Goal: Task Accomplishment & Management: Use online tool/utility

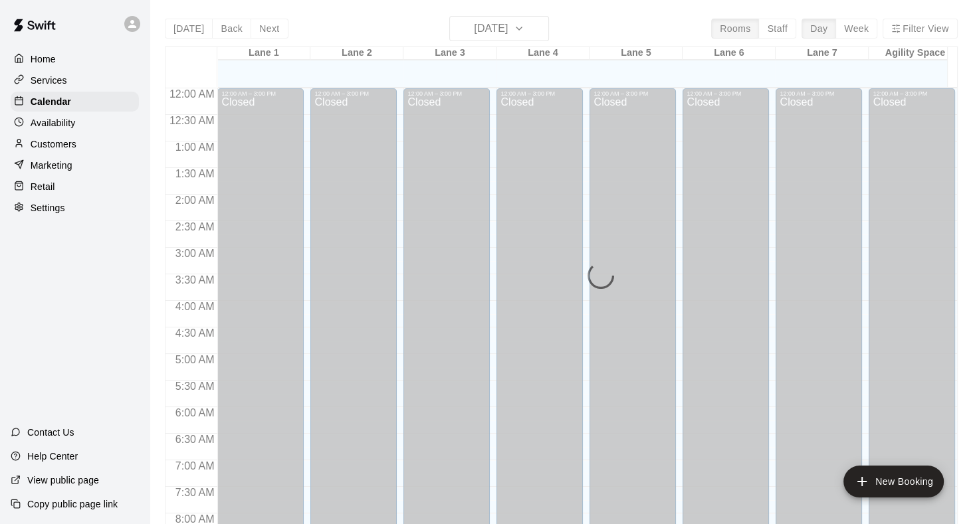
scroll to position [774, 0]
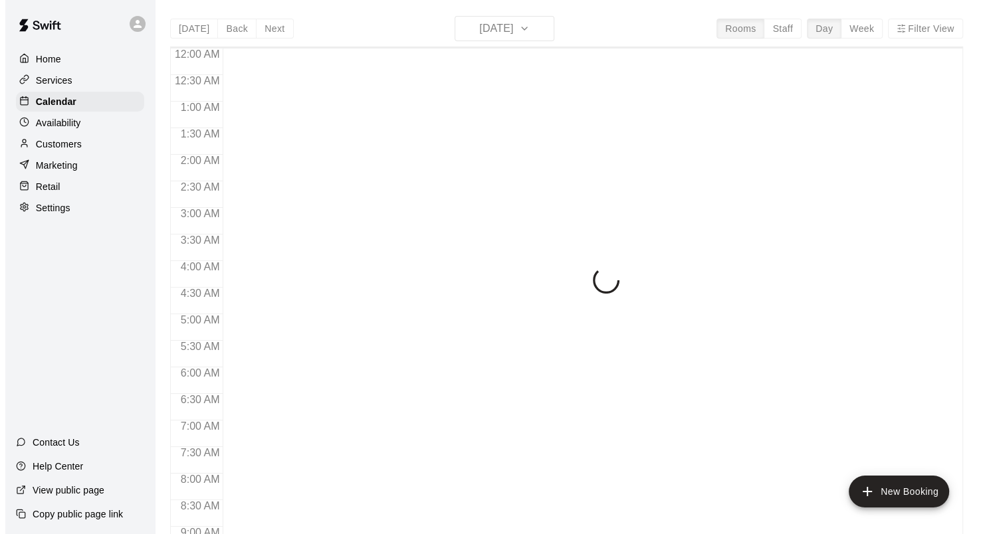
scroll to position [774, 0]
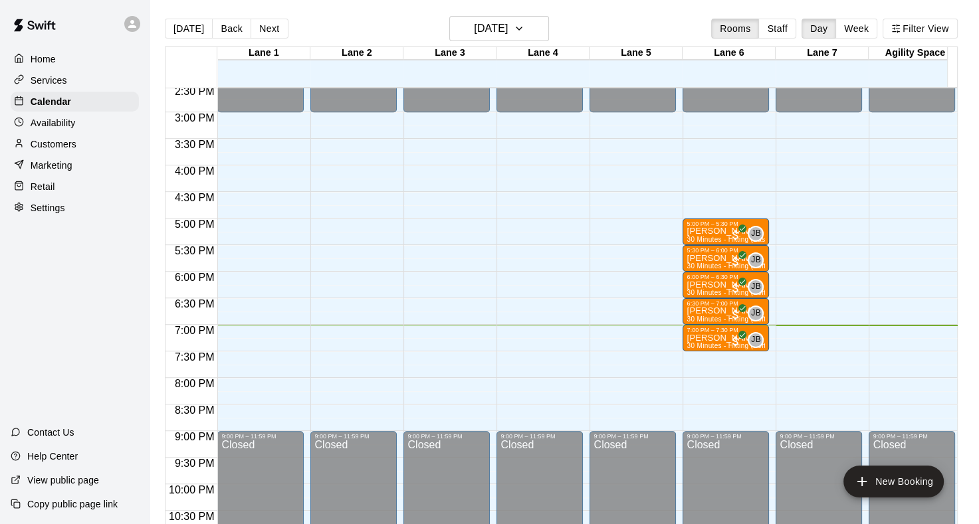
click at [32, 197] on div "Retail" at bounding box center [75, 187] width 128 height 20
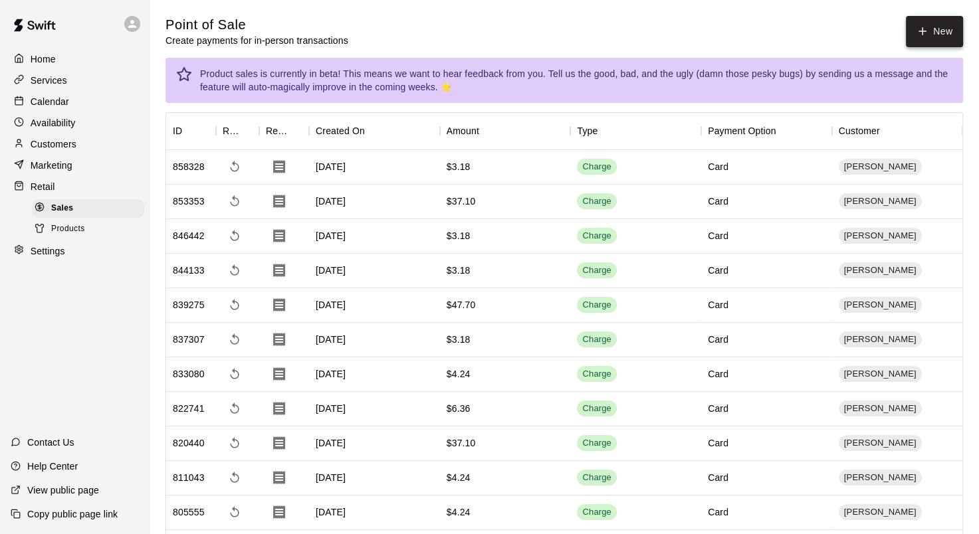
click at [947, 29] on button "New" at bounding box center [934, 31] width 57 height 31
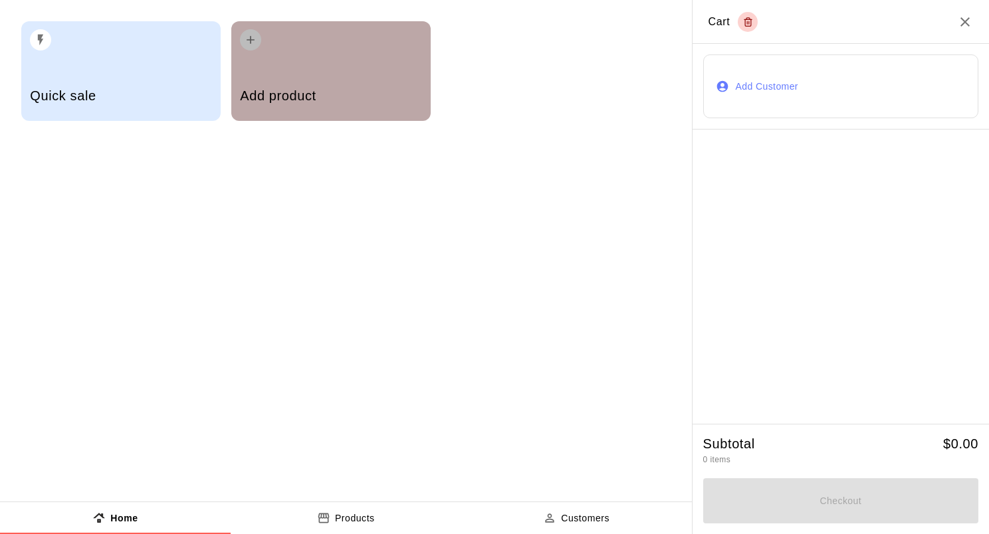
click at [285, 100] on h5 "Add product" at bounding box center [330, 96] width 181 height 18
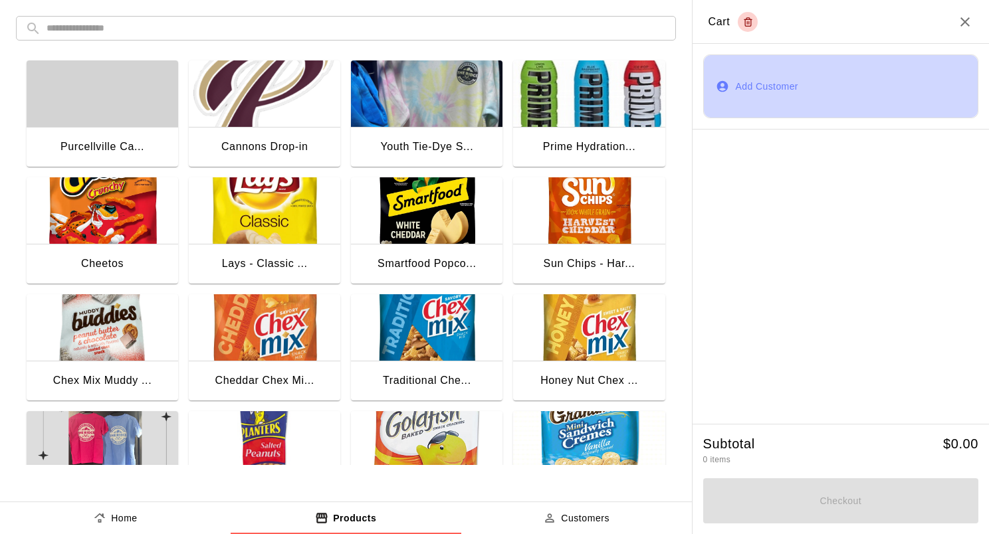
click at [766, 85] on button "Add Customer" at bounding box center [840, 87] width 275 height 64
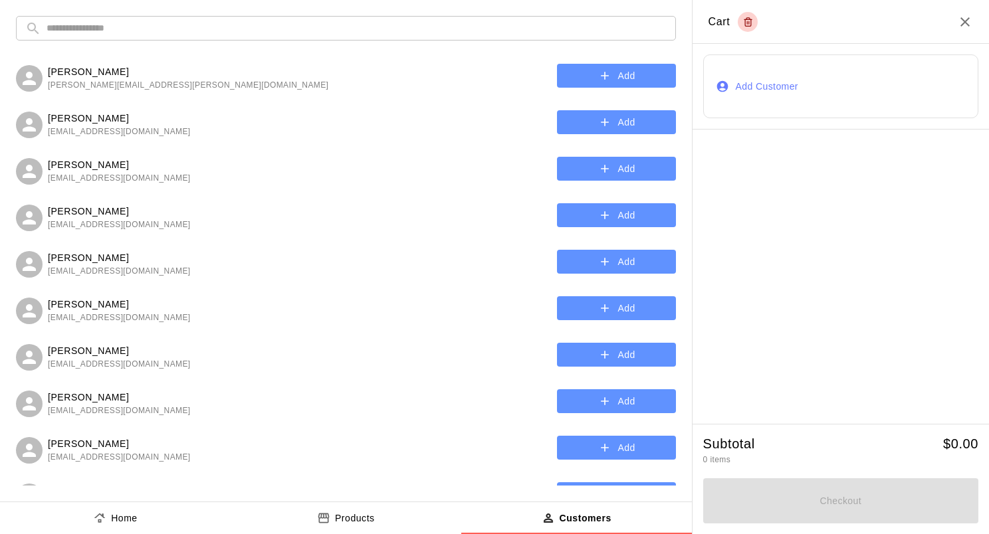
click at [123, 29] on input "text" at bounding box center [357, 28] width 620 height 25
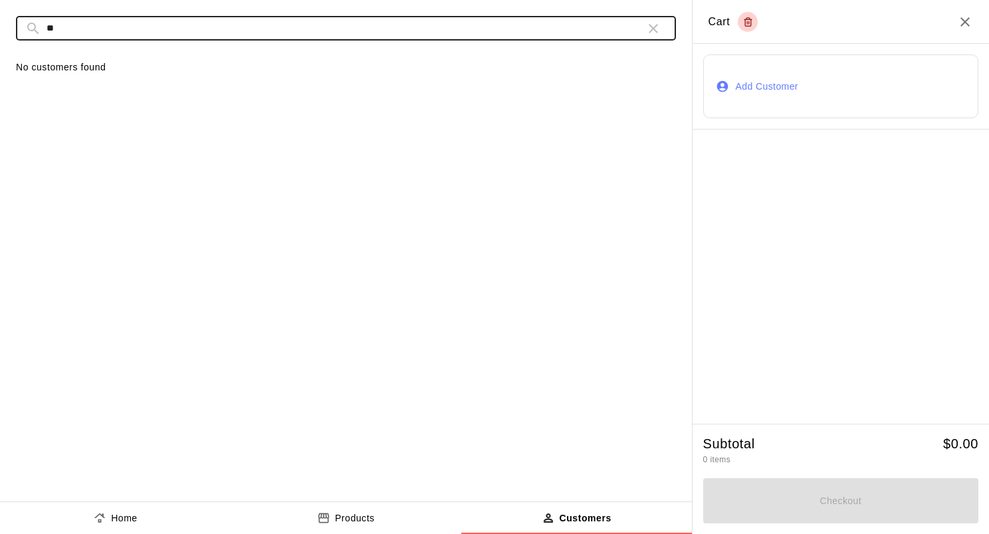
type input "*"
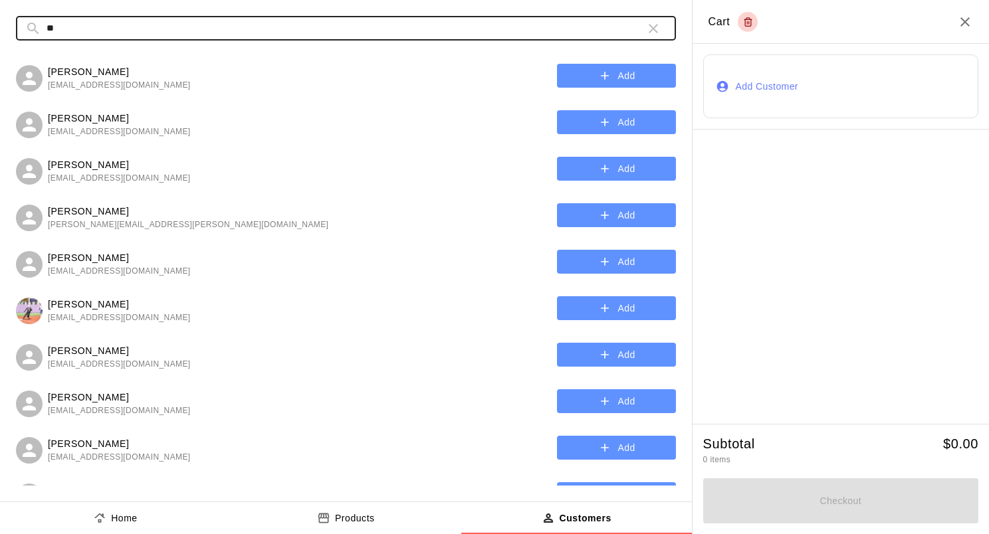
type input "**"
click at [789, 247] on div at bounding box center [841, 277] width 296 height 294
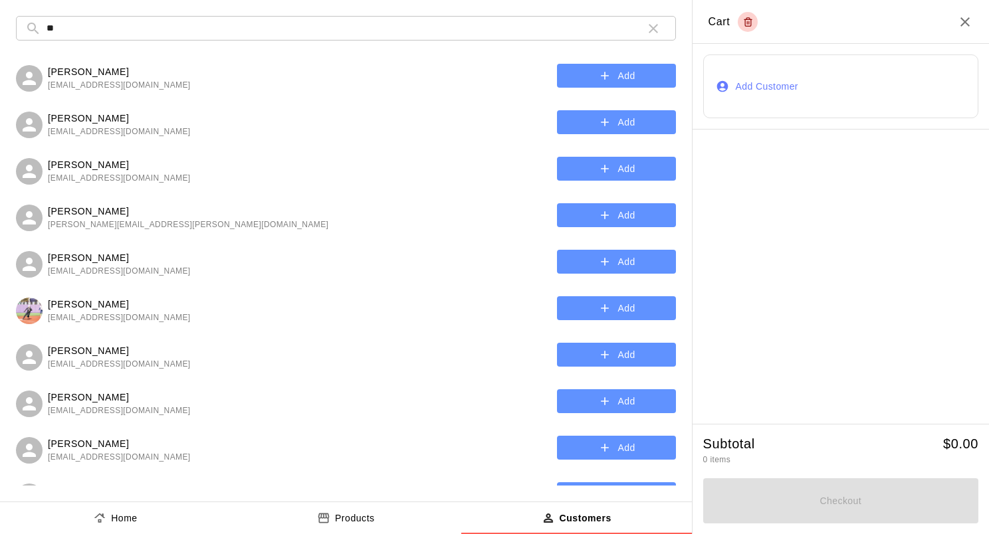
click at [598, 80] on icon "button" at bounding box center [604, 75] width 13 height 13
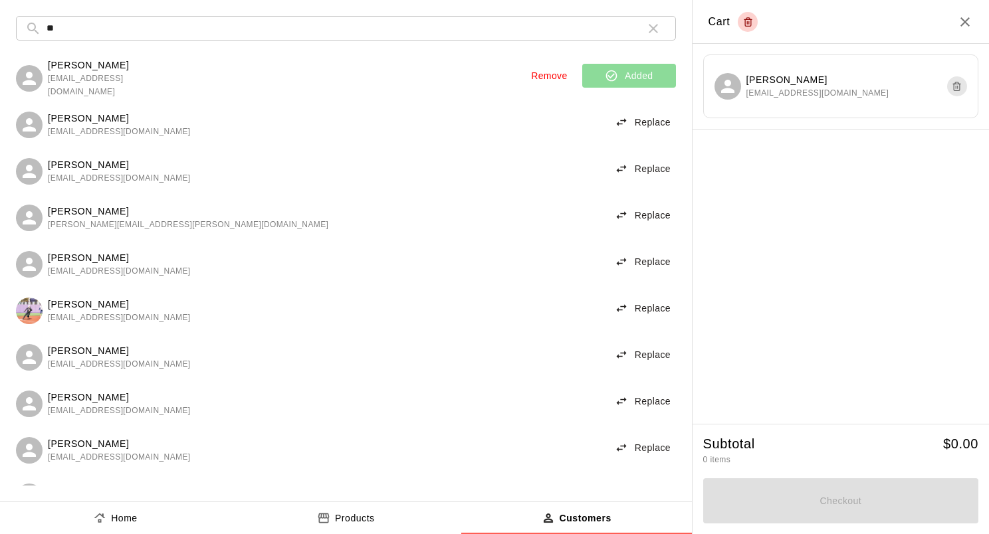
click at [351, 521] on p "Products" at bounding box center [355, 519] width 40 height 14
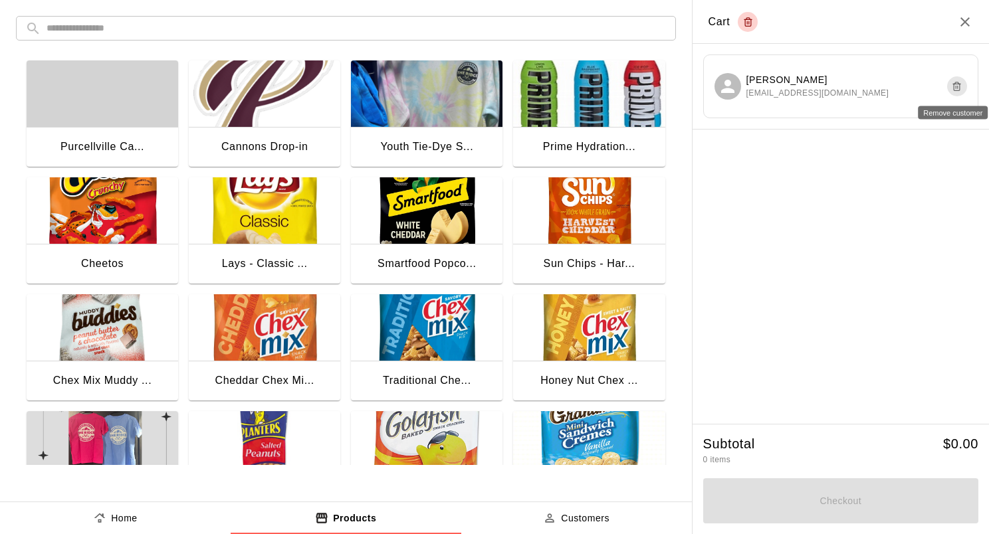
click at [959, 90] on icon "Remove customer" at bounding box center [958, 87] width 6 height 7
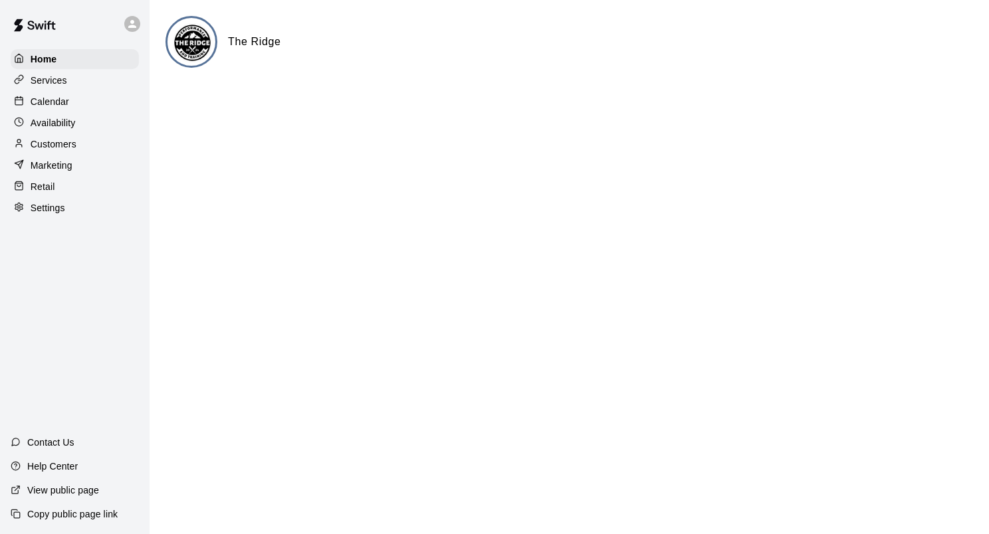
click at [72, 151] on p "Customers" at bounding box center [54, 144] width 46 height 13
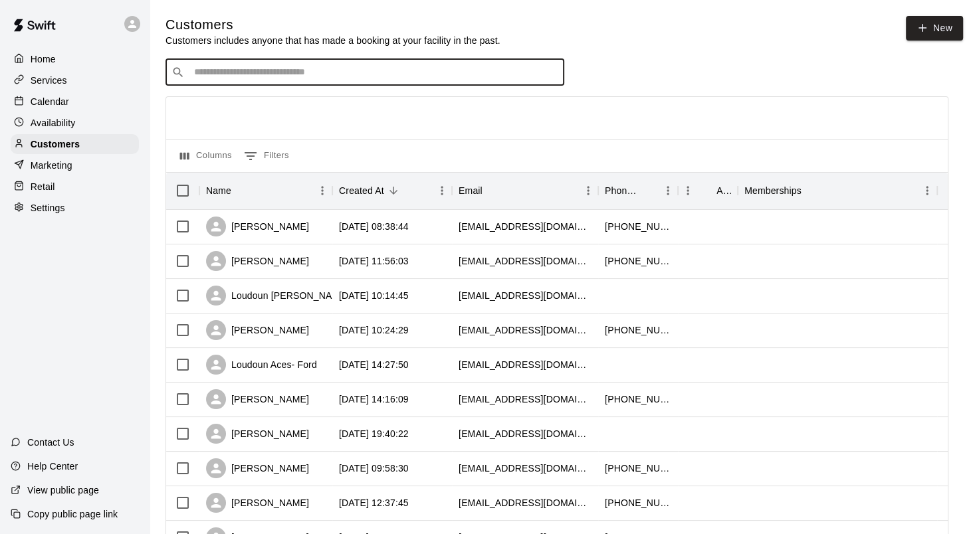
click at [308, 77] on input "Search customers by name or email" at bounding box center [374, 72] width 368 height 13
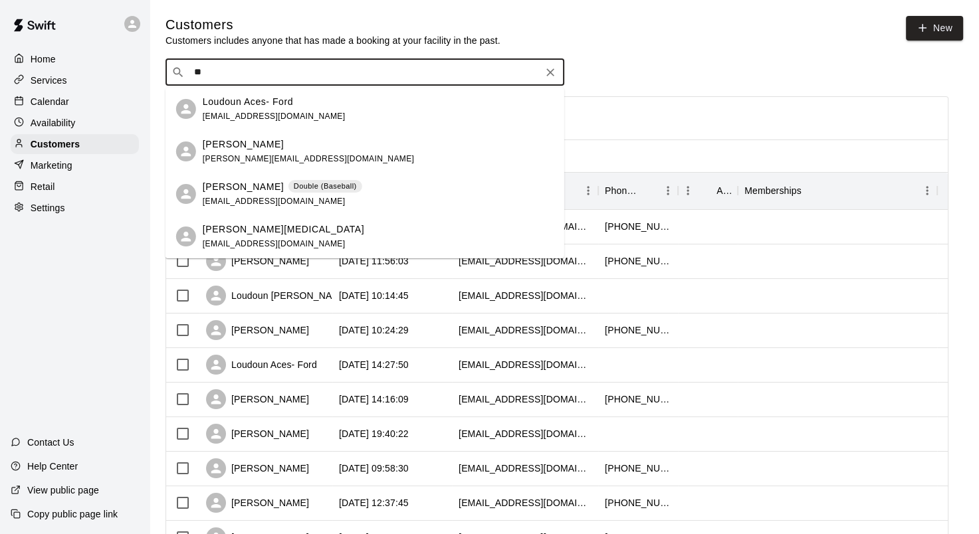
type input "*"
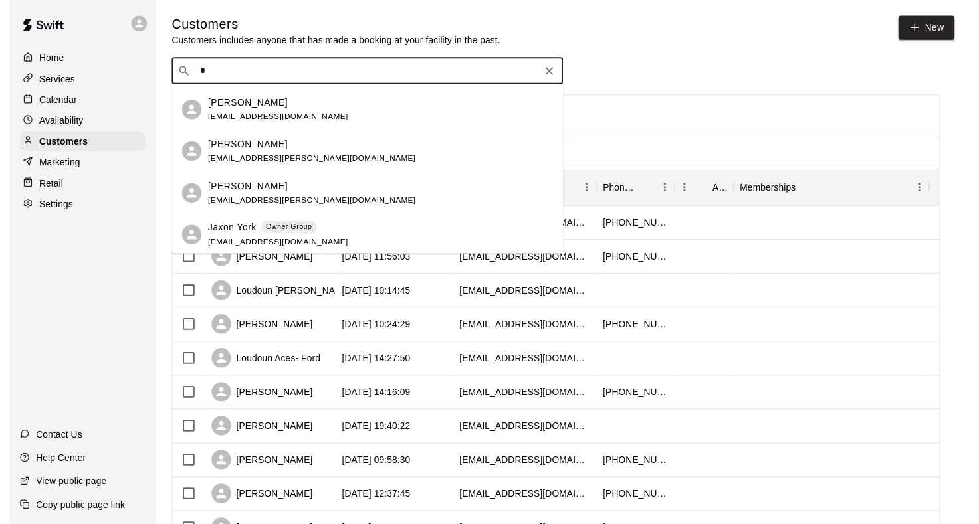
scroll to position [1105, 0]
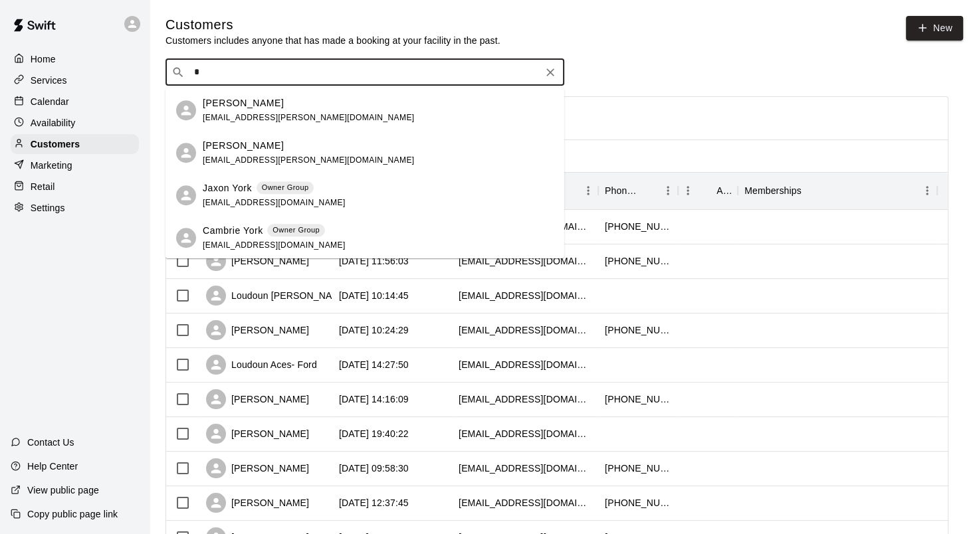
type input "*"
click at [719, 23] on div "Customers Customers includes anyone that has made a booking at your facility in…" at bounding box center [565, 31] width 798 height 31
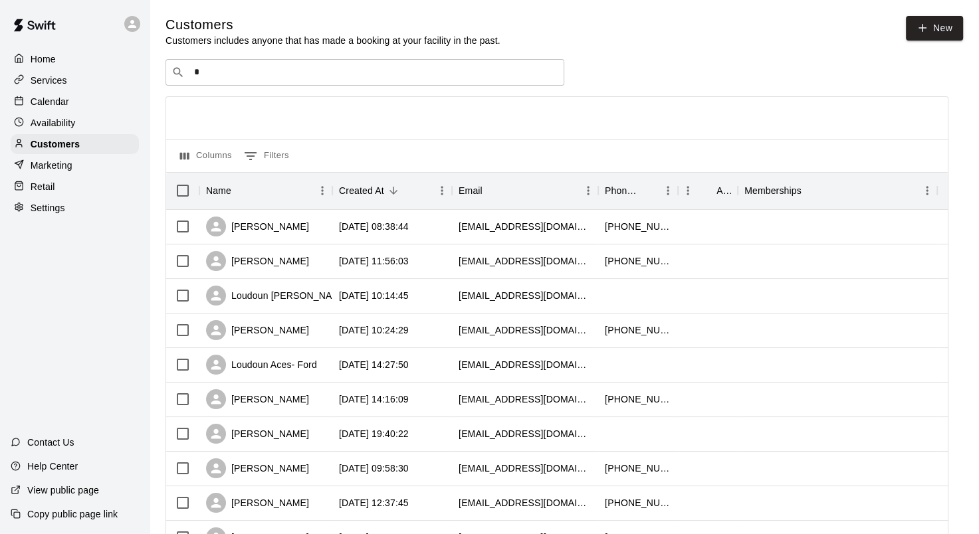
click at [60, 108] on p "Calendar" at bounding box center [50, 101] width 39 height 13
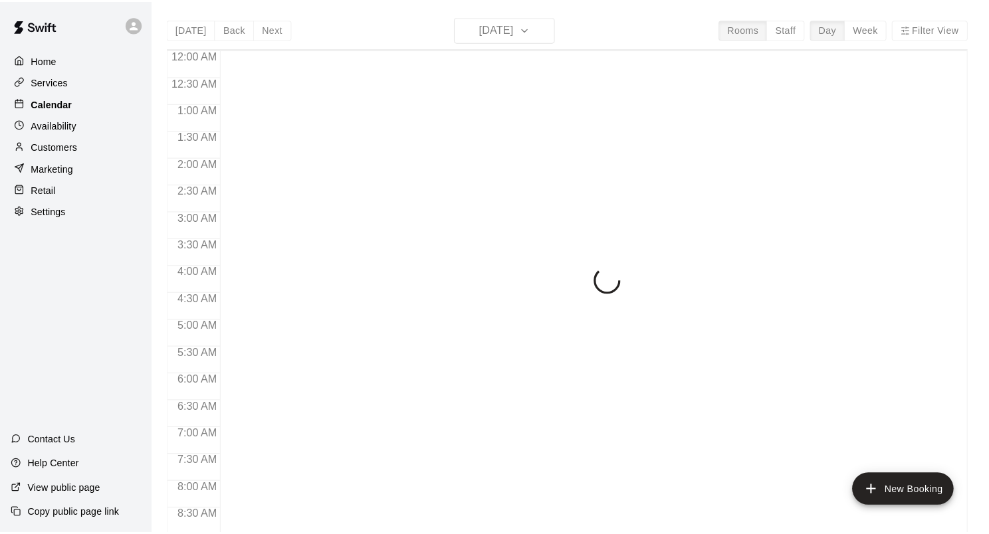
scroll to position [774, 0]
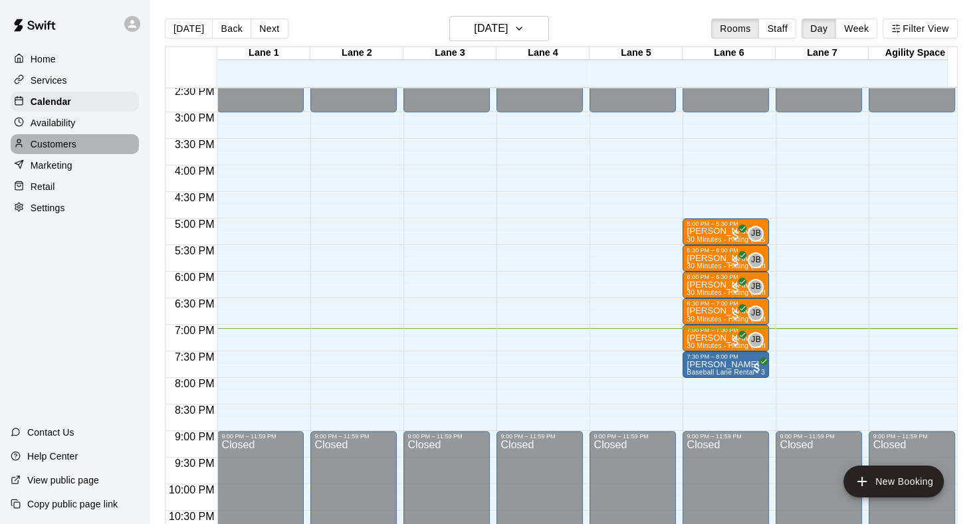
click at [51, 150] on p "Customers" at bounding box center [54, 144] width 46 height 13
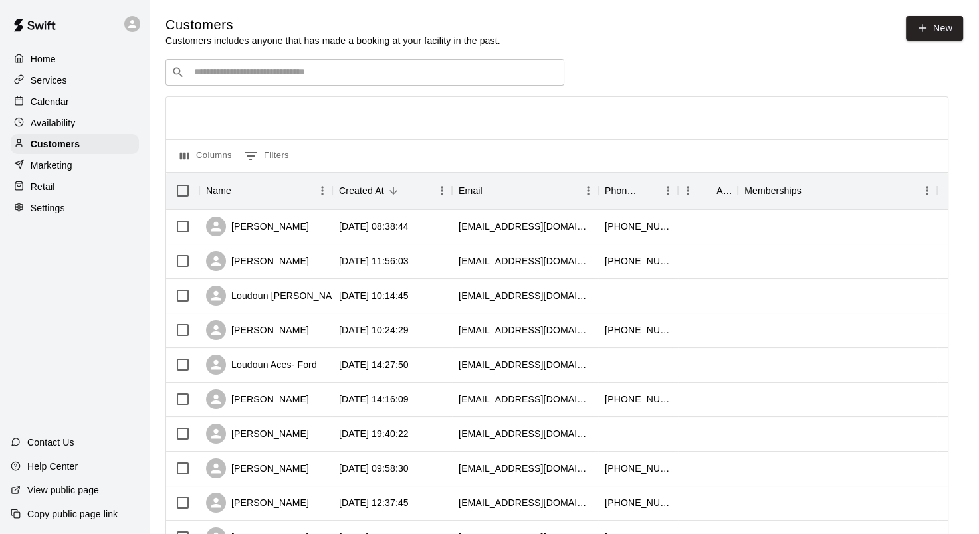
click at [317, 78] on input "Search customers by name or email" at bounding box center [374, 72] width 368 height 13
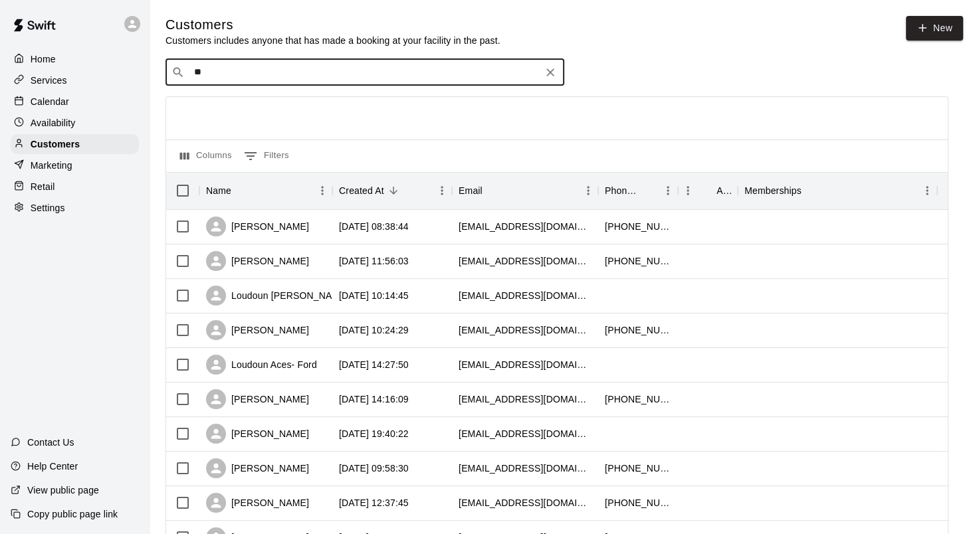
type input "***"
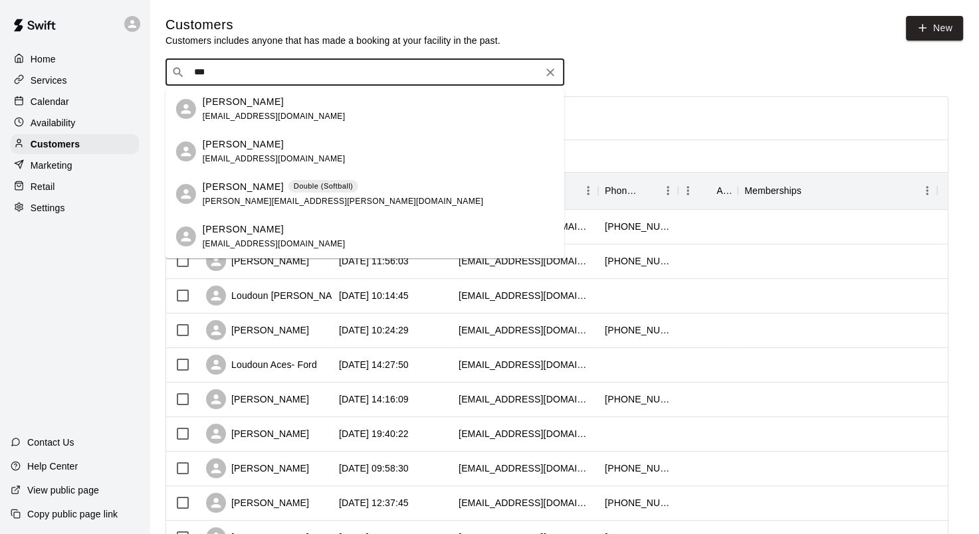
click at [312, 156] on div "Michael Furnari furnarimd@hotmail.com" at bounding box center [378, 152] width 351 height 29
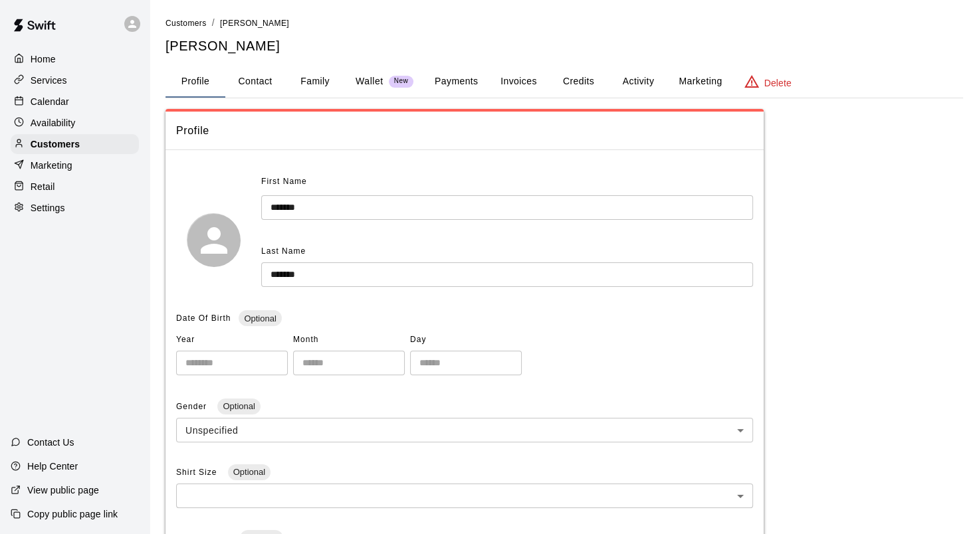
click at [523, 84] on button "Invoices" at bounding box center [519, 82] width 60 height 32
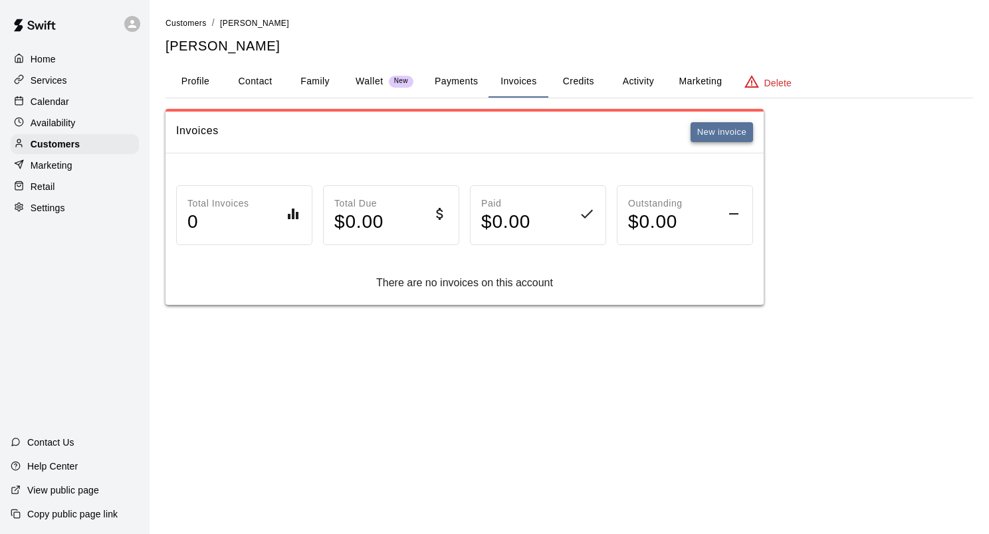
click at [721, 132] on button "New invoice" at bounding box center [722, 132] width 62 height 21
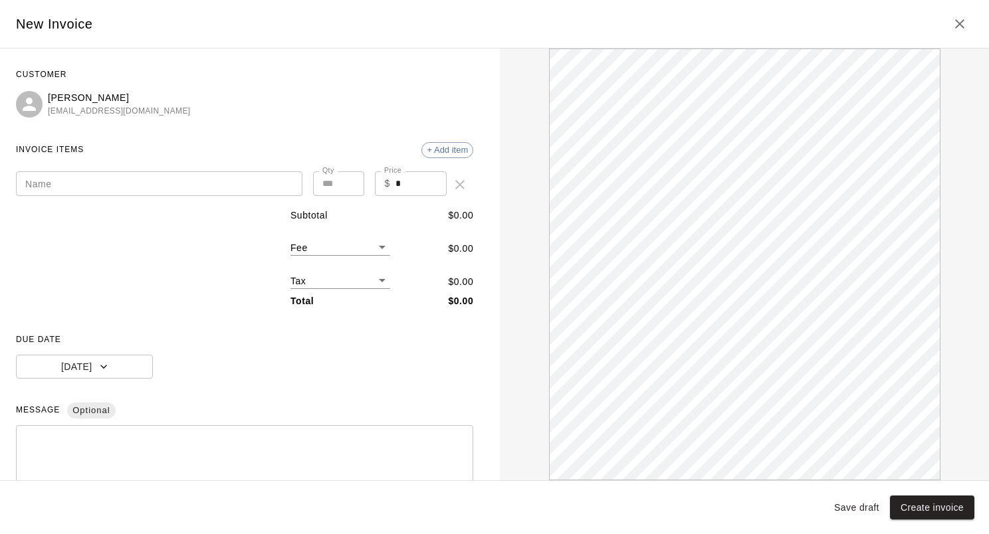
click at [160, 183] on input "Name" at bounding box center [159, 184] width 287 height 25
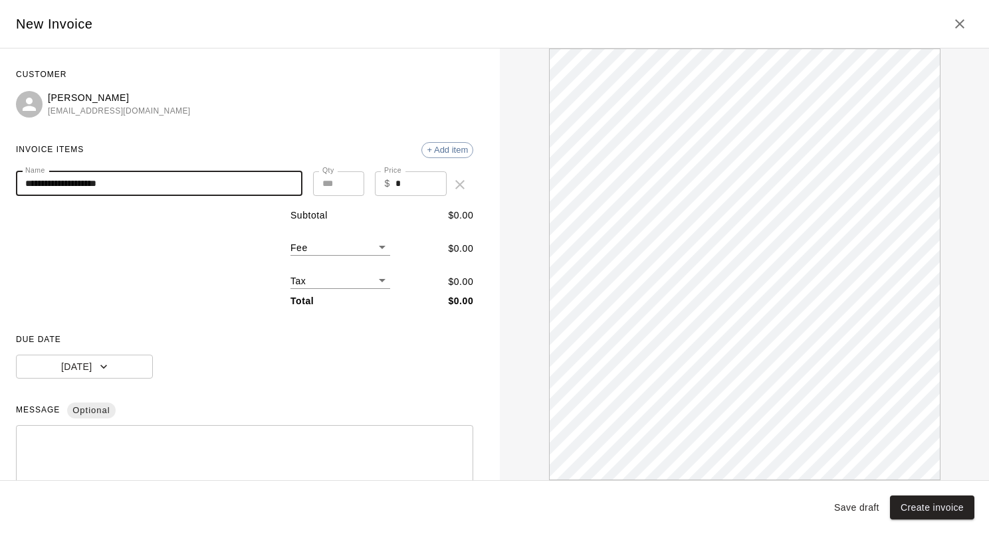
type input "**********"
click at [396, 186] on input "*" at bounding box center [421, 184] width 51 height 25
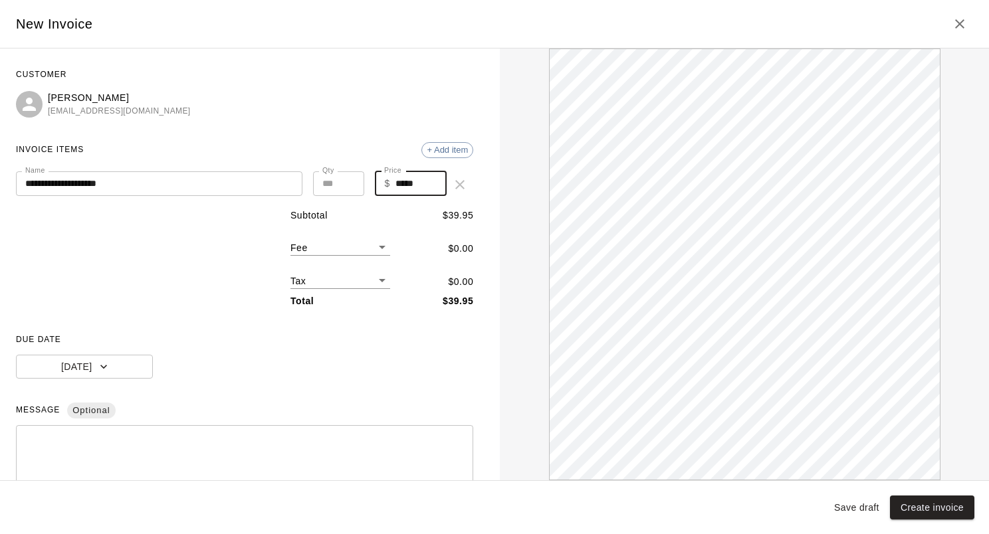
type input "*****"
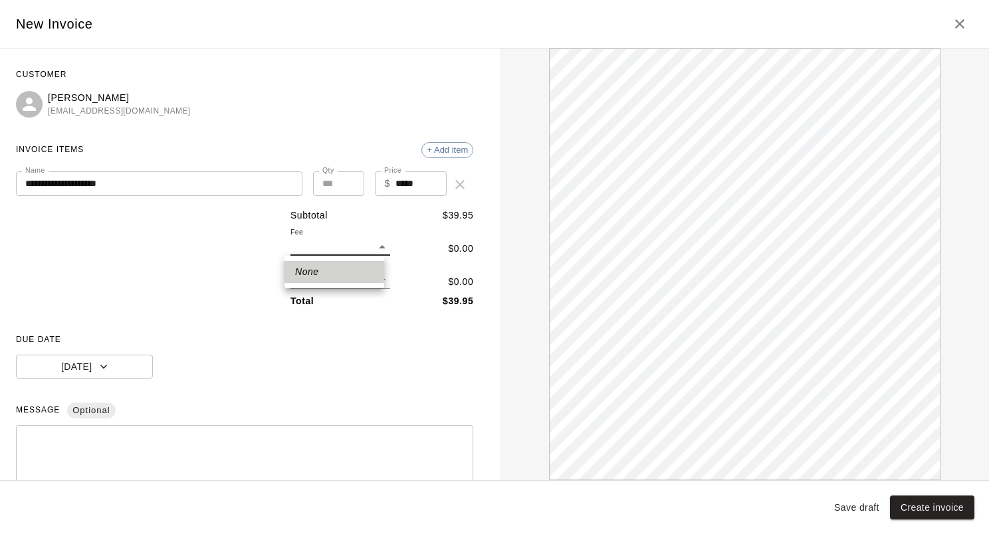
click at [377, 247] on body "**********" at bounding box center [494, 166] width 989 height 332
click at [377, 247] on div at bounding box center [494, 267] width 989 height 534
click at [375, 283] on body "**********" at bounding box center [494, 166] width 989 height 332
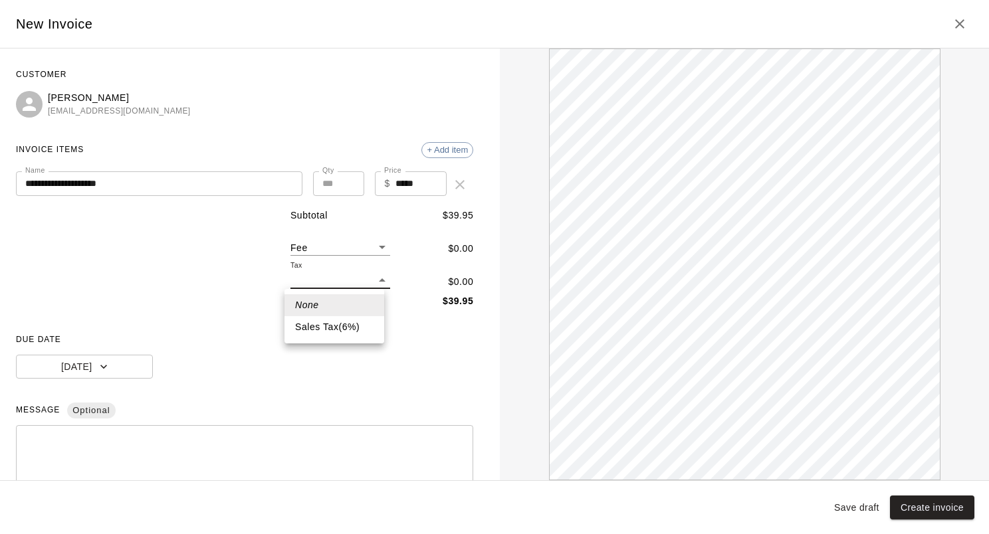
click at [344, 330] on li "Sales Tax ( 6 %)" at bounding box center [335, 327] width 100 height 22
type input "***"
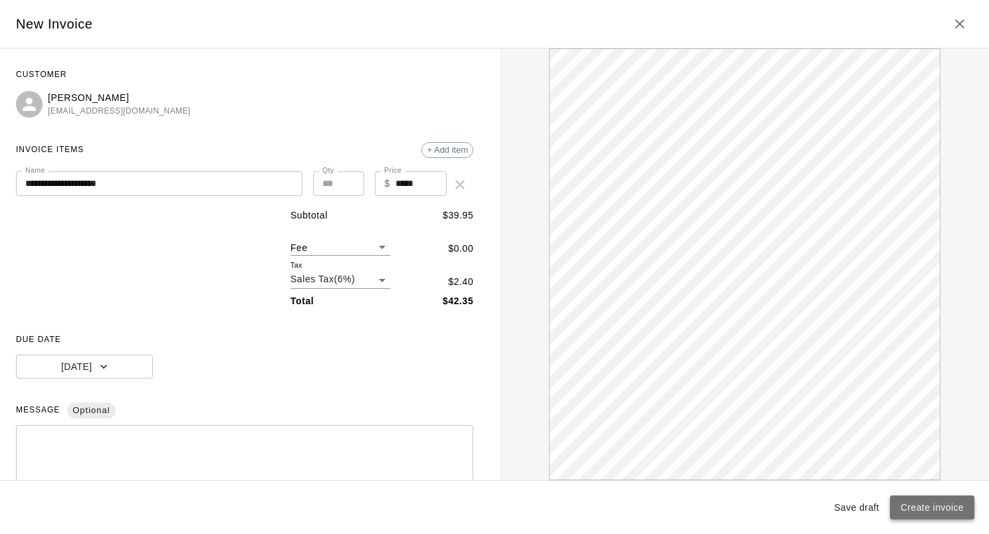
click at [945, 512] on button "Create invoice" at bounding box center [932, 508] width 84 height 25
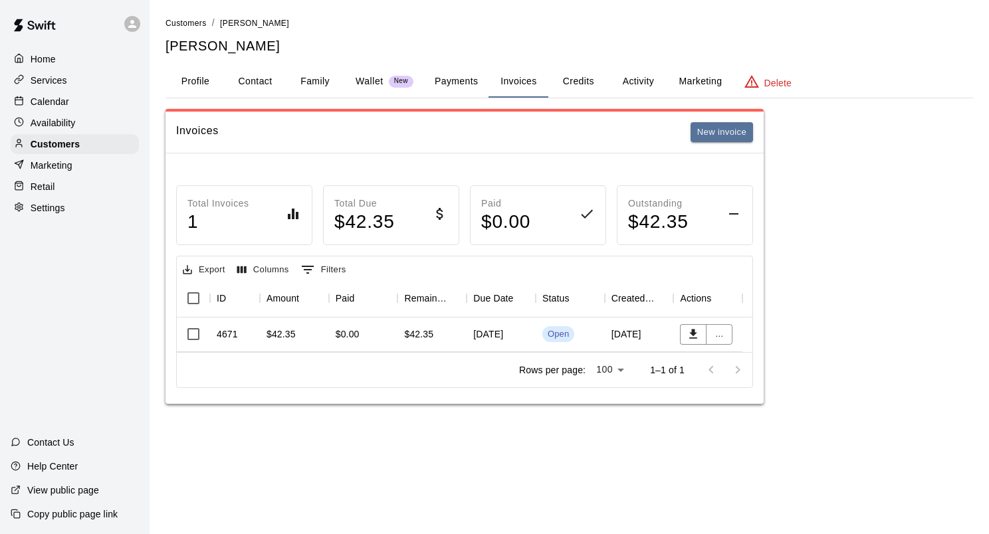
click at [556, 332] on div "Open" at bounding box center [558, 334] width 21 height 13
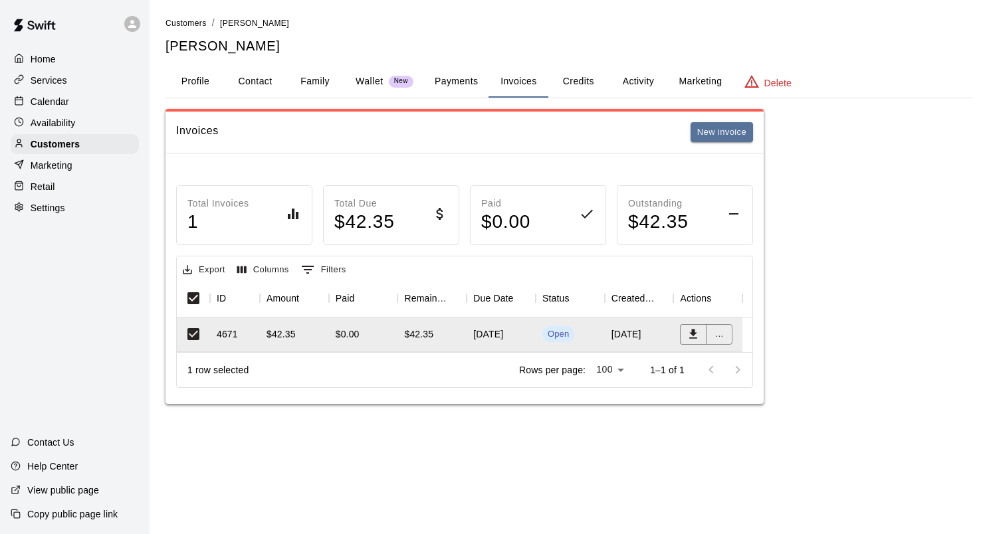
click at [51, 100] on p "Calendar" at bounding box center [50, 101] width 39 height 13
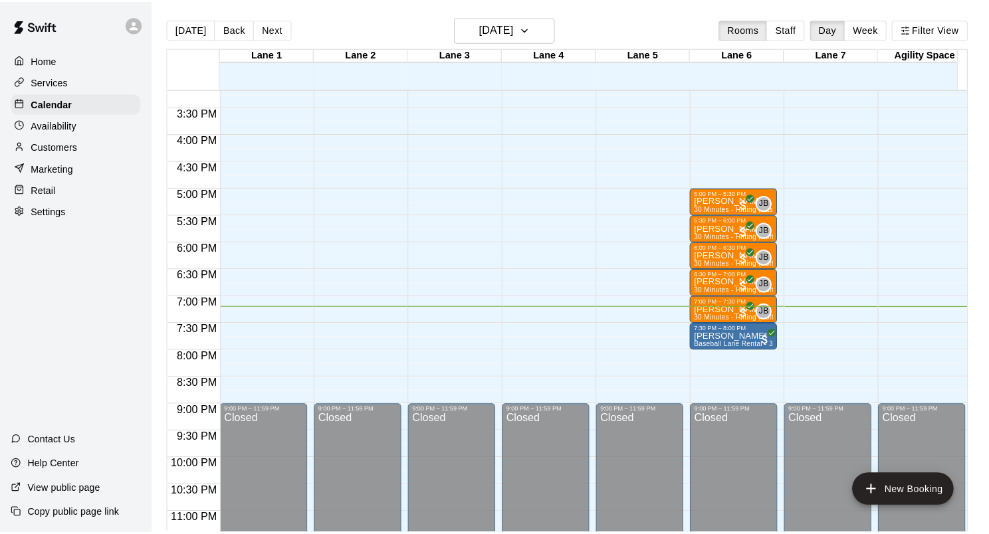
scroll to position [824, 0]
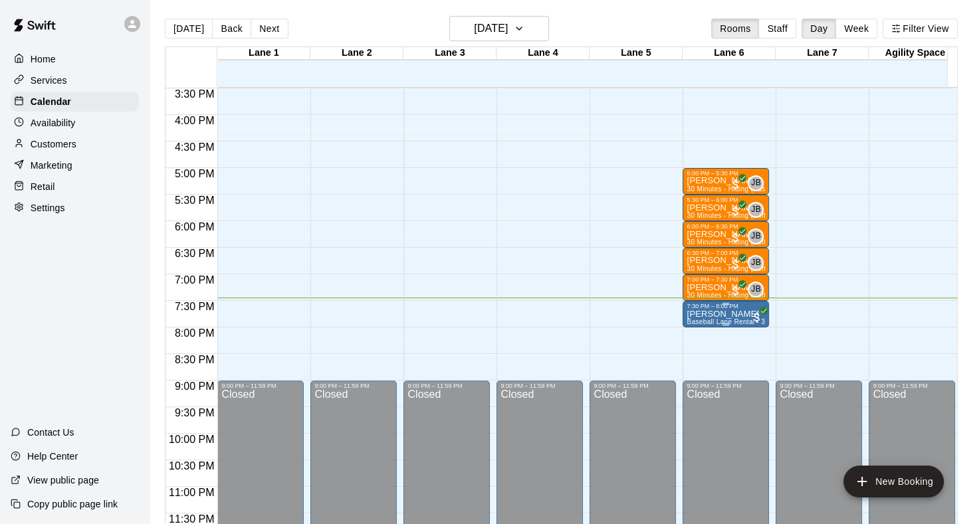
click at [721, 308] on div "7:30 PM – 8:00 PM" at bounding box center [726, 306] width 78 height 7
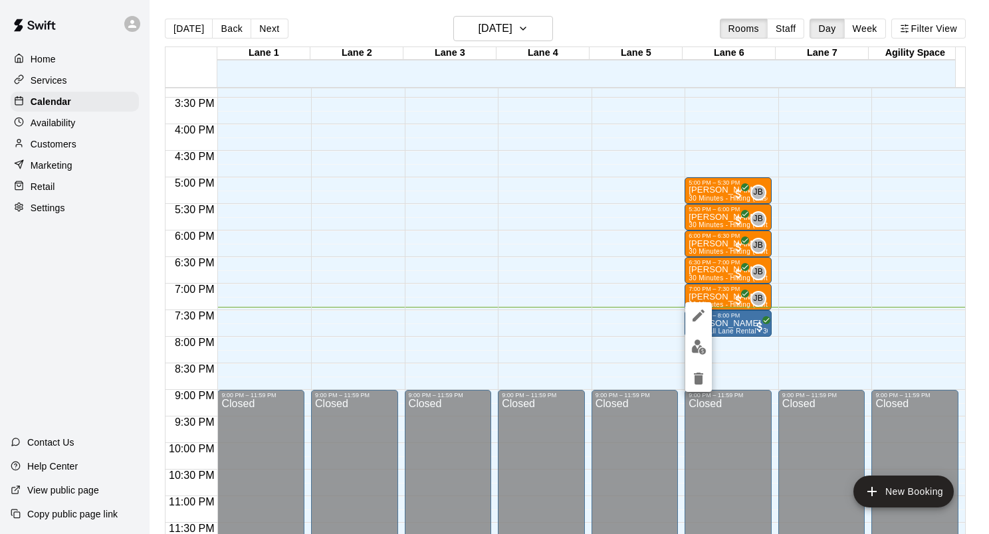
click at [730, 340] on div at bounding box center [494, 267] width 989 height 534
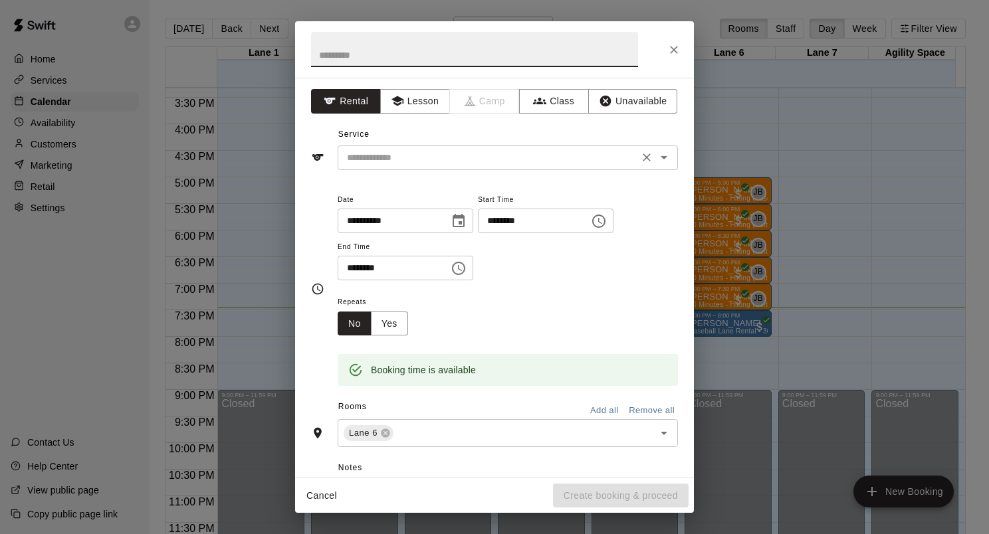
click at [657, 157] on icon "Open" at bounding box center [664, 158] width 16 height 16
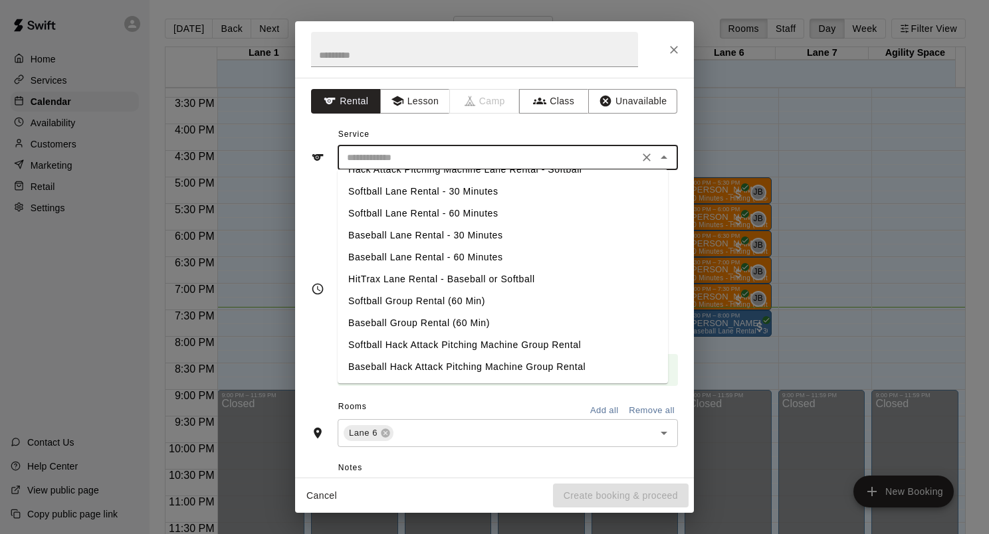
scroll to position [0, 0]
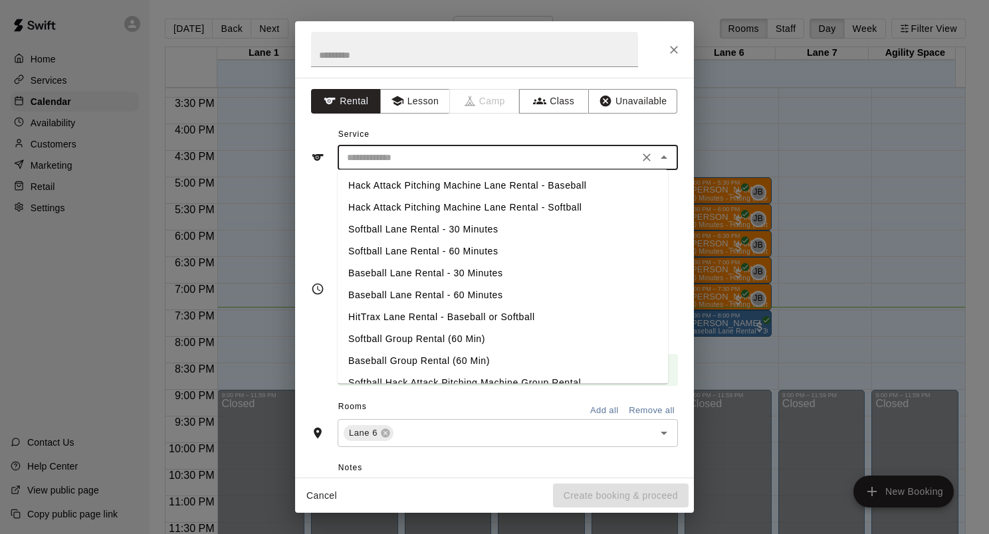
click at [427, 271] on li "Baseball Lane Rental - 30 Minutes" at bounding box center [503, 274] width 330 height 22
type input "**********"
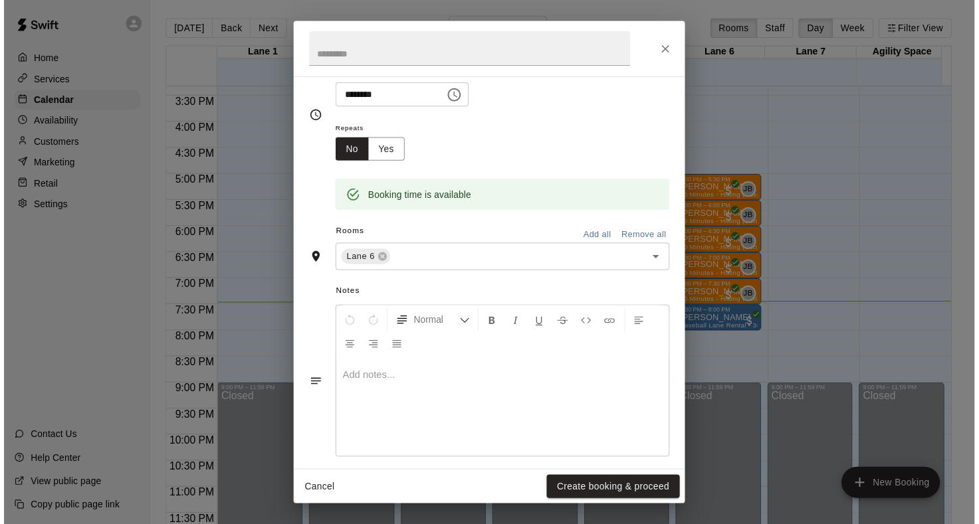
scroll to position [183, 0]
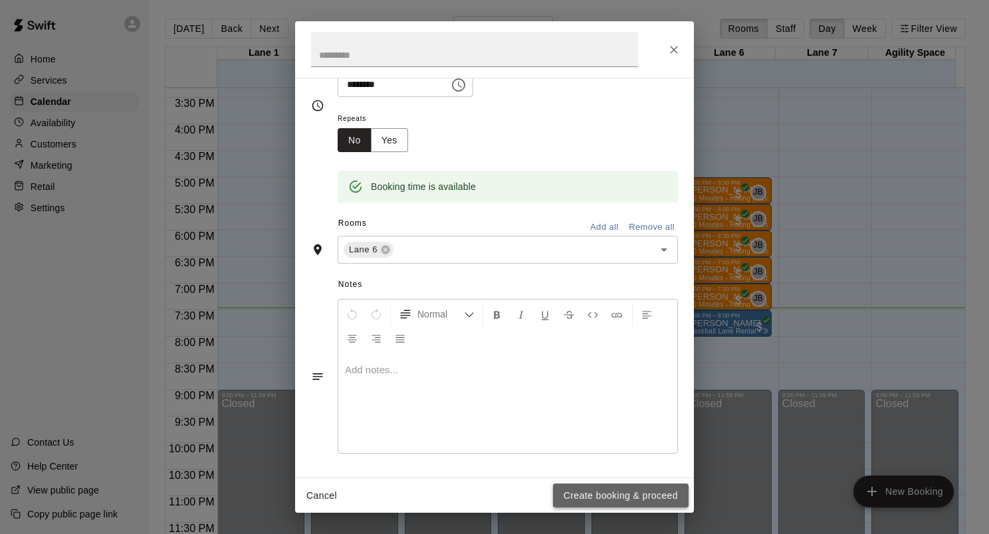
click at [627, 492] on button "Create booking & proceed" at bounding box center [621, 496] width 136 height 25
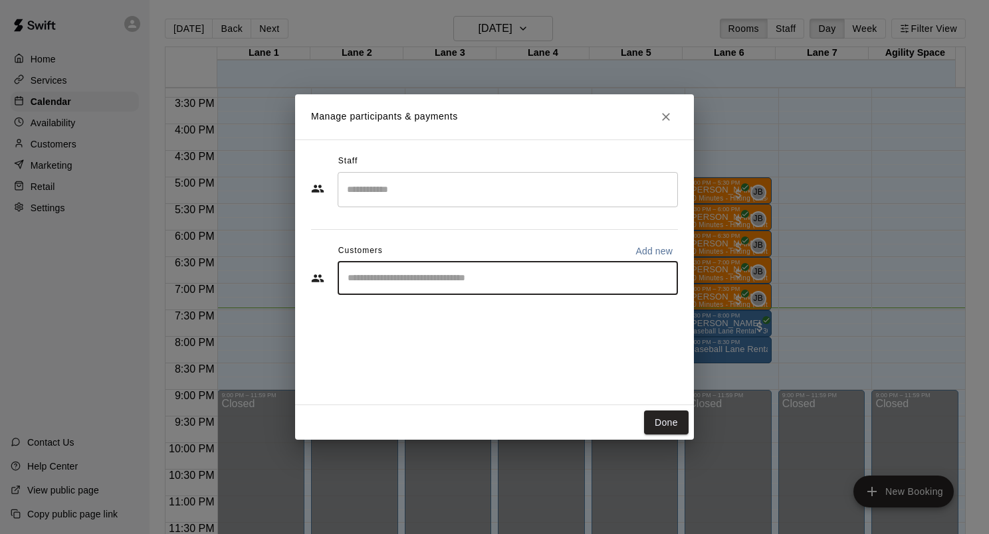
click at [425, 280] on input "Start typing to search customers..." at bounding box center [508, 278] width 328 height 13
type input "****"
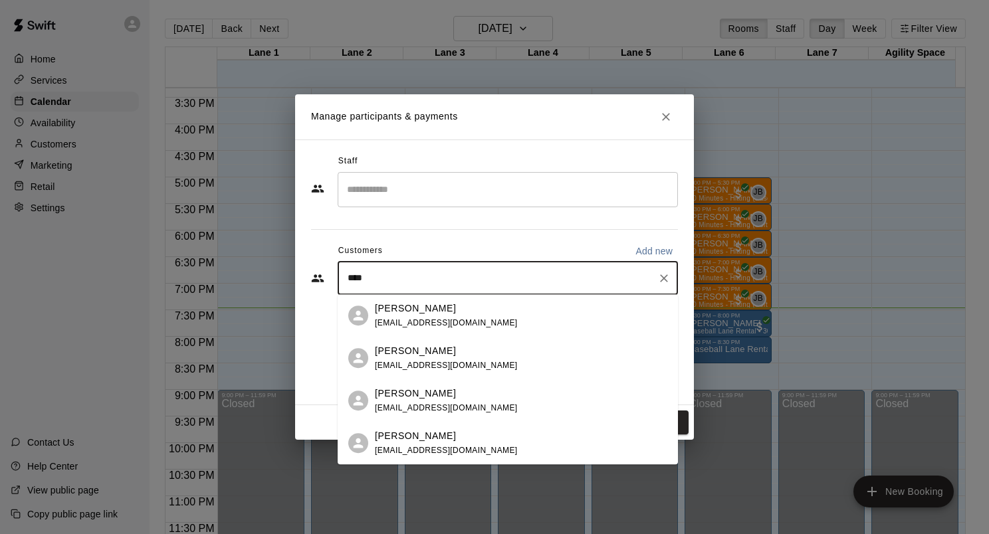
click at [418, 394] on p "Carter Junk" at bounding box center [415, 394] width 81 height 14
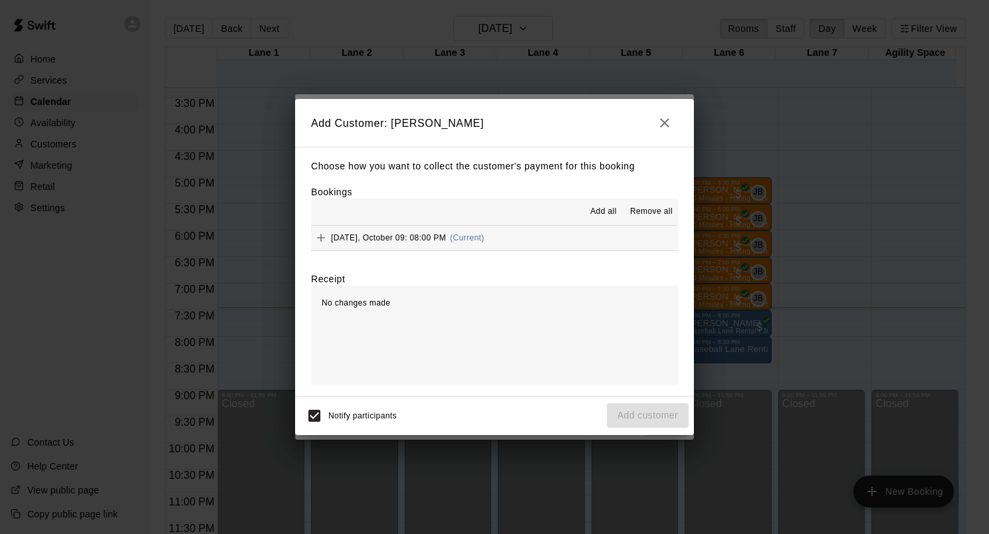
click at [320, 238] on icon "Add" at bounding box center [321, 238] width 8 height 8
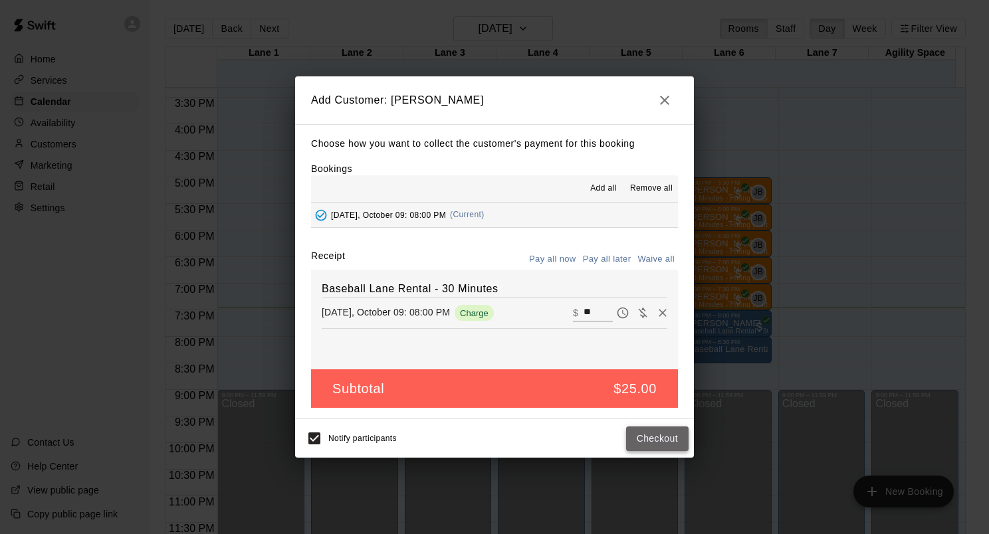
click at [651, 435] on button "Checkout" at bounding box center [657, 439] width 62 height 25
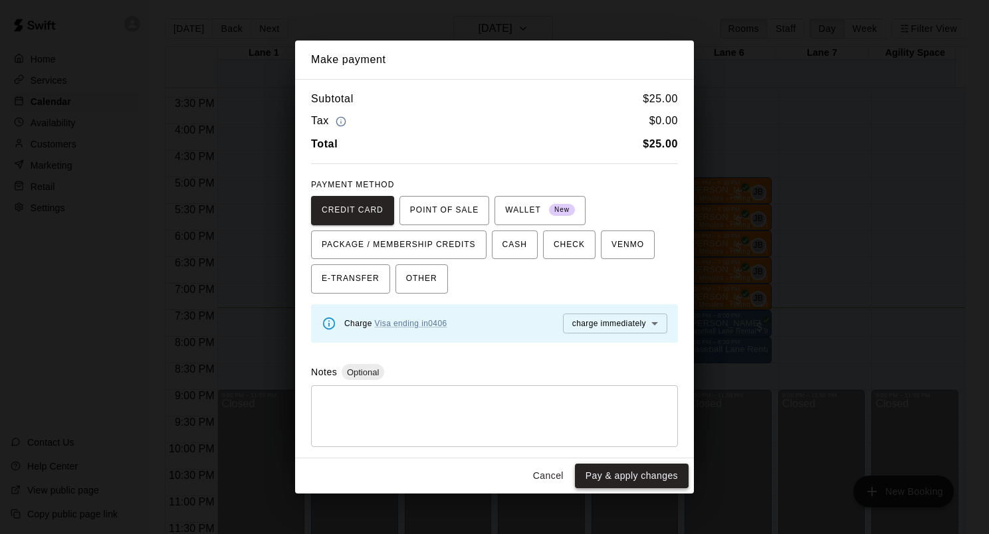
click at [647, 479] on button "Pay & apply changes" at bounding box center [632, 476] width 114 height 25
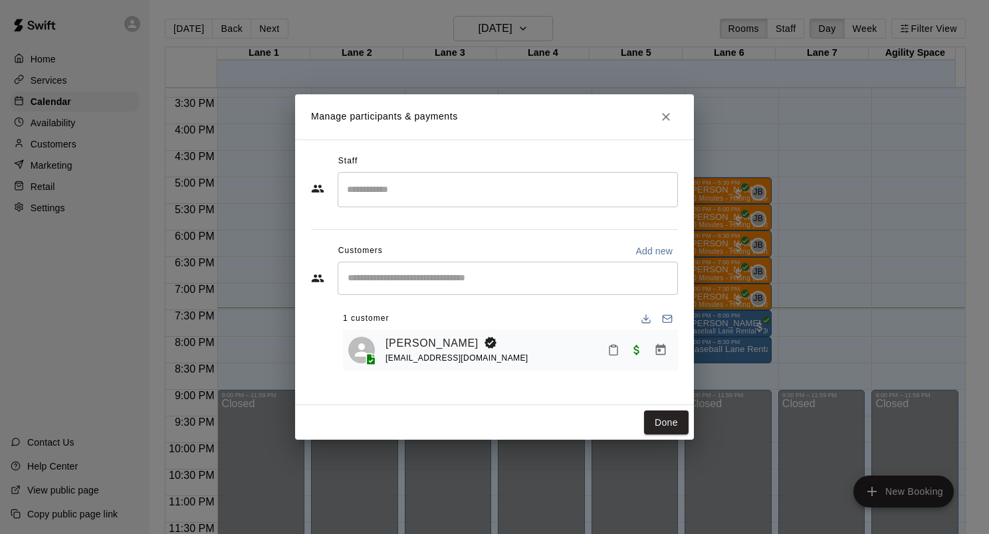
click at [612, 354] on icon "Mark attendance" at bounding box center [614, 350] width 12 height 12
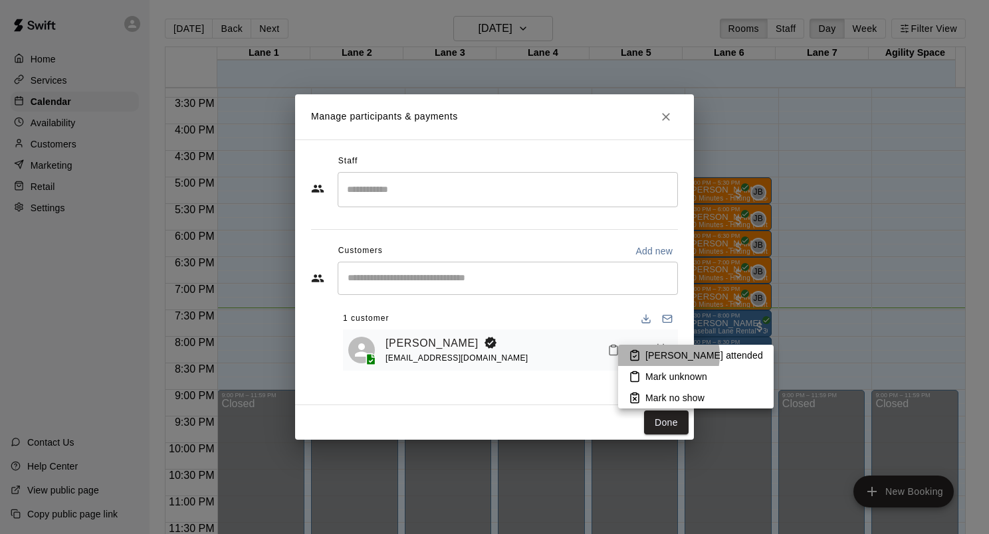
click at [659, 356] on p "Mark attended" at bounding box center [704, 355] width 118 height 13
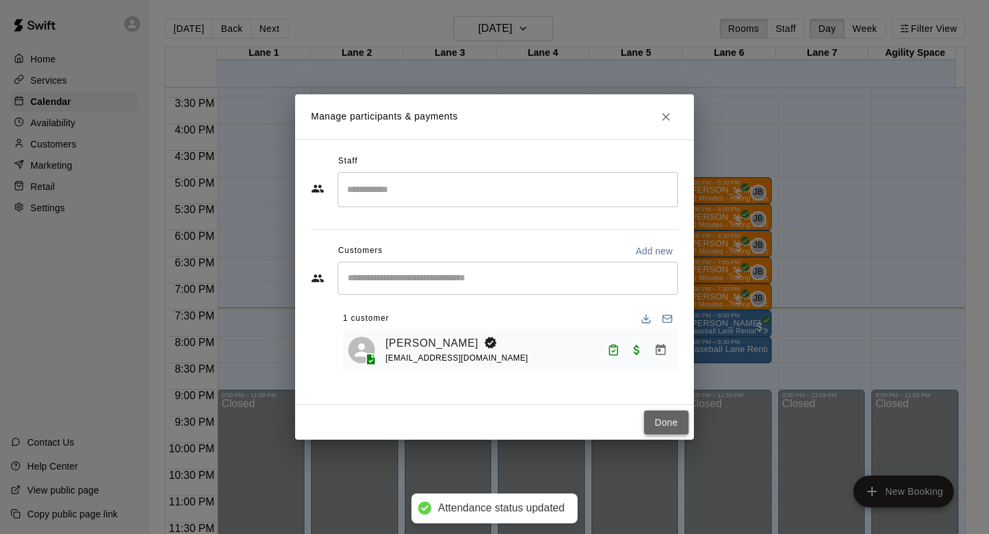
click at [657, 423] on button "Done" at bounding box center [666, 423] width 45 height 25
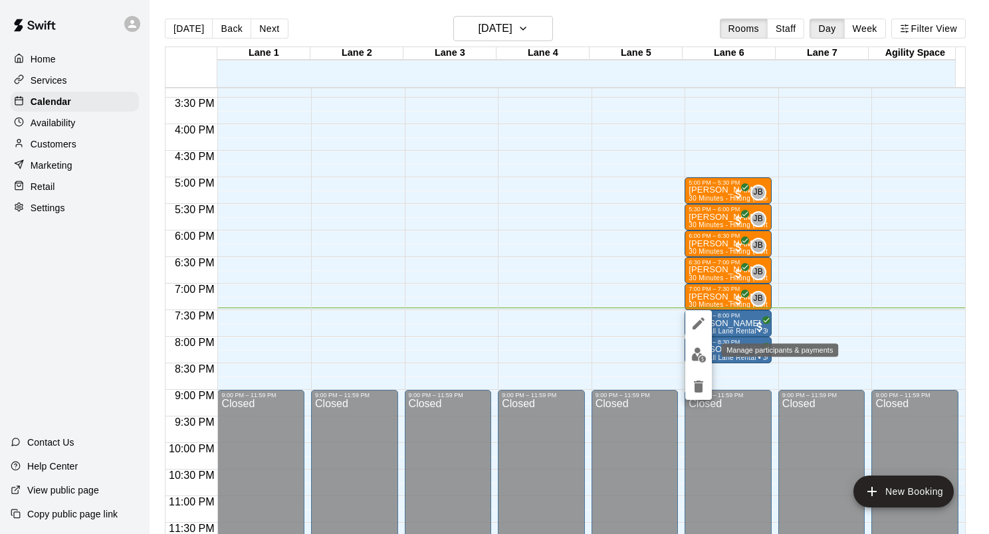
click at [697, 359] on img "edit" at bounding box center [698, 355] width 15 height 15
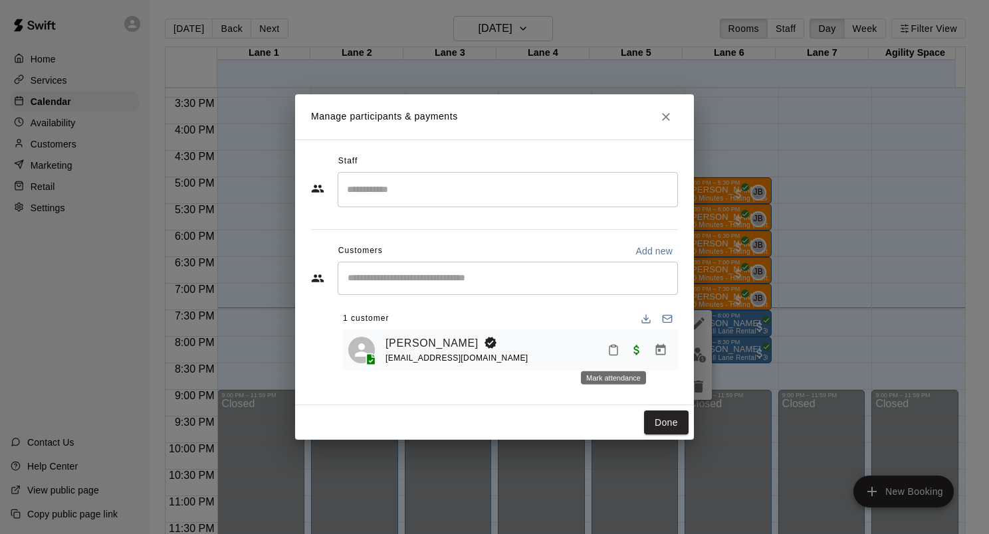
click at [616, 354] on icon "Mark attendance" at bounding box center [614, 350] width 12 height 12
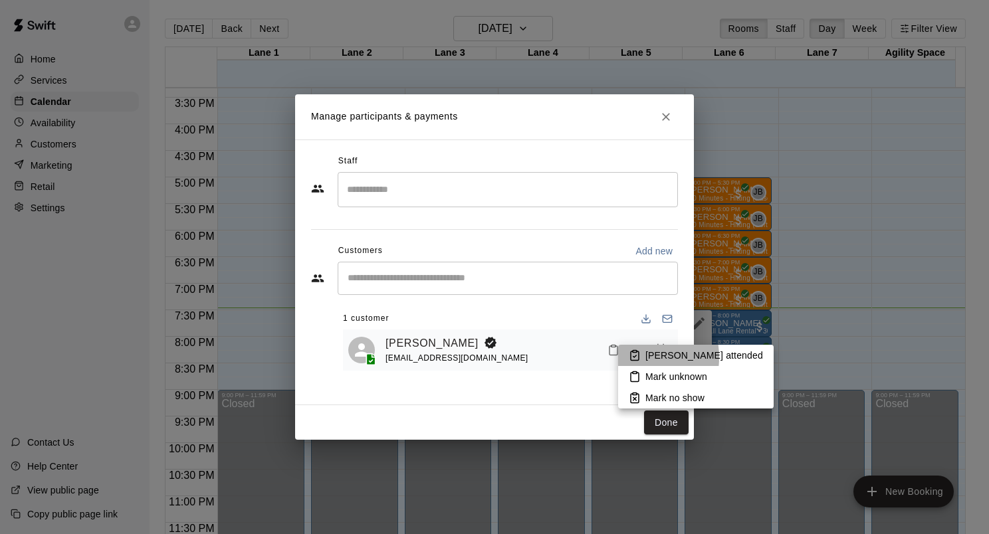
click at [628, 358] on li "Mark attended" at bounding box center [696, 355] width 156 height 21
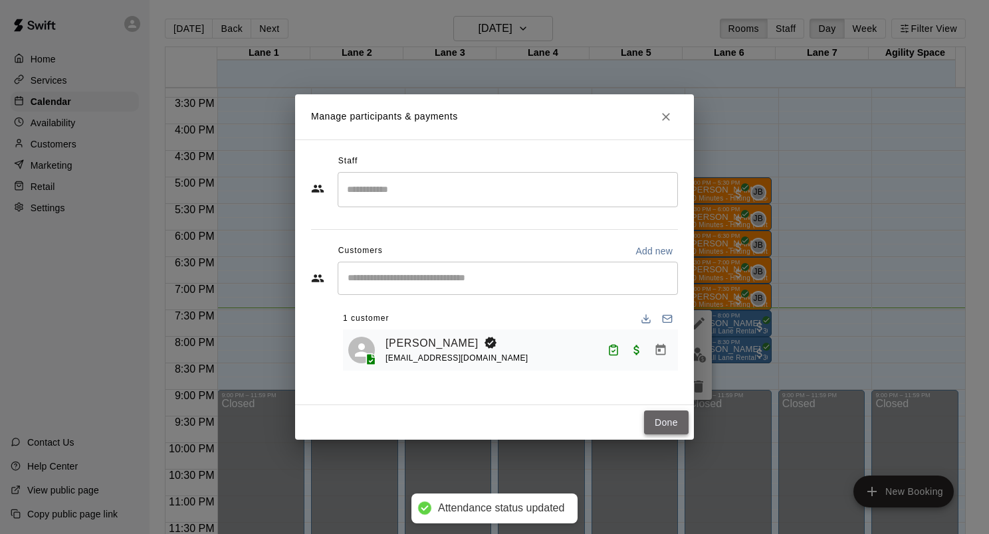
click at [652, 420] on button "Done" at bounding box center [666, 423] width 45 height 25
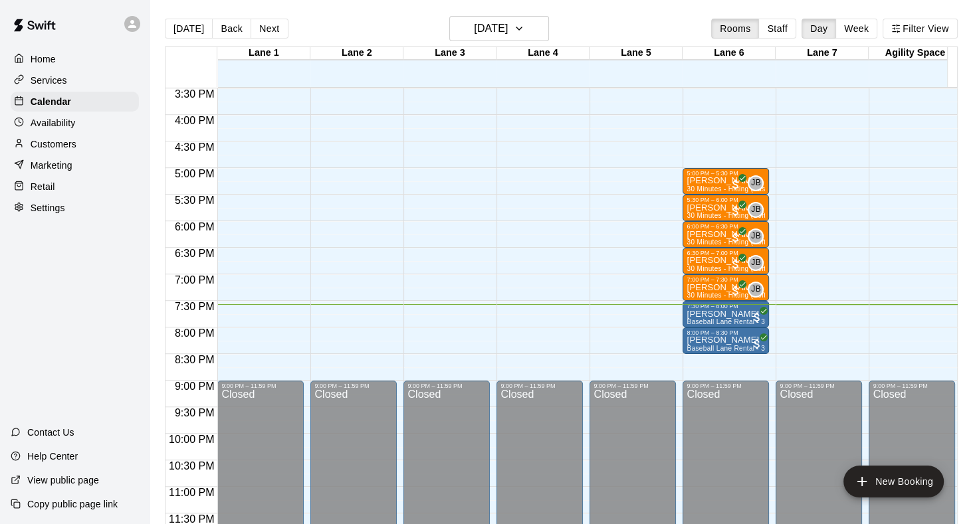
click at [115, 343] on div "Home Services Calendar Availability Customers Marketing Retail Settings Contact…" at bounding box center [75, 262] width 150 height 524
click at [708, 292] on span "30 Minutes - Hitting (Softball)" at bounding box center [733, 295] width 92 height 7
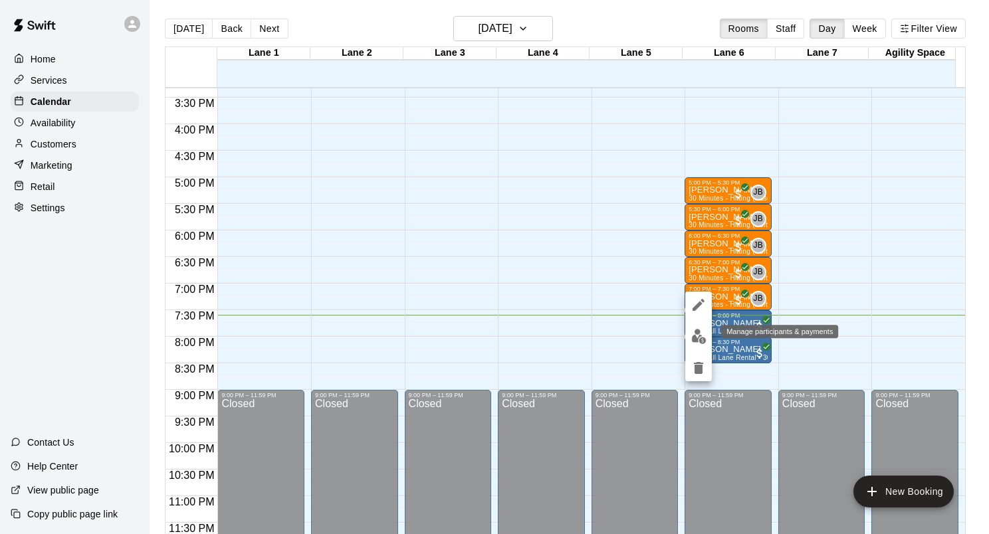
click at [701, 336] on img "edit" at bounding box center [698, 336] width 15 height 15
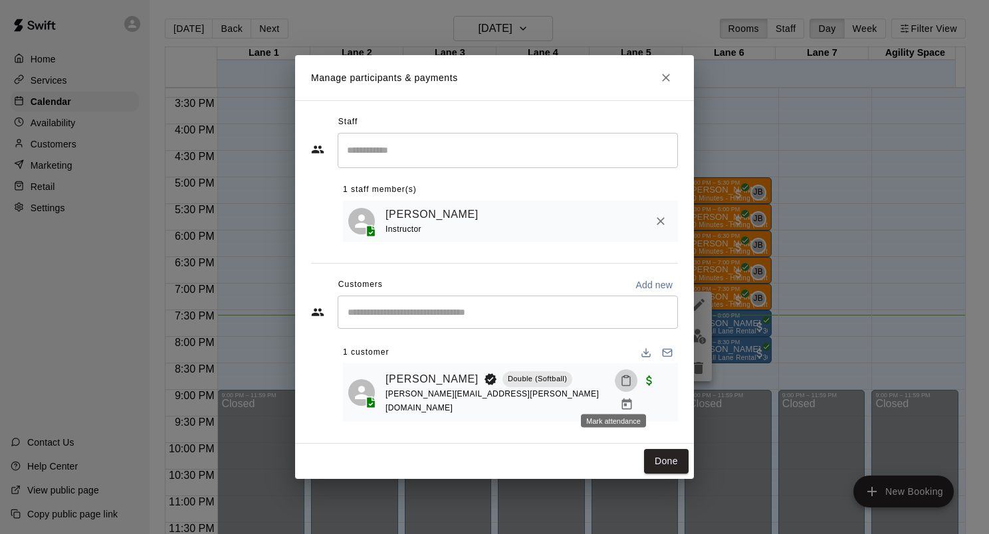
click at [620, 387] on icon "Mark attendance" at bounding box center [626, 381] width 12 height 12
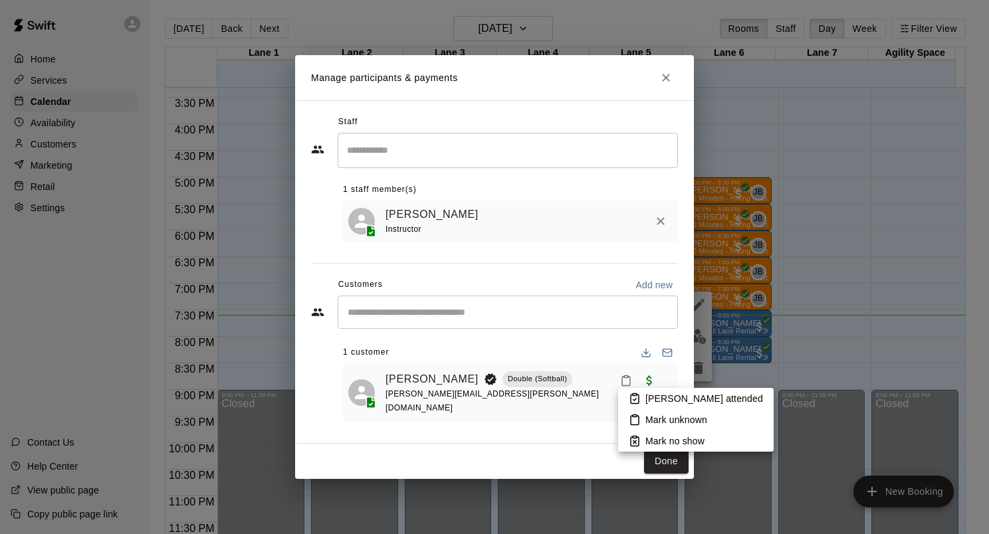
click at [636, 396] on rect at bounding box center [635, 395] width 4 height 2
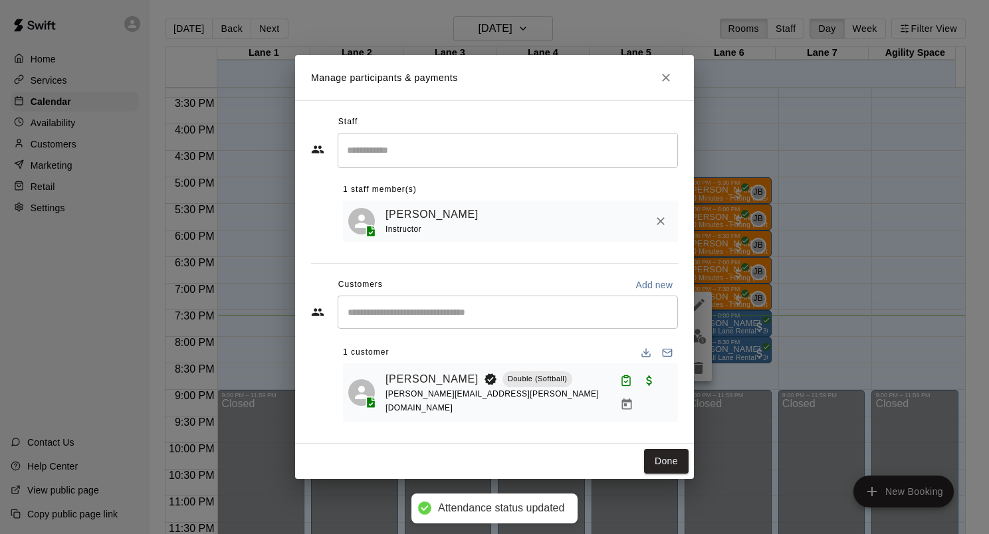
click at [662, 457] on button "Done" at bounding box center [666, 461] width 45 height 25
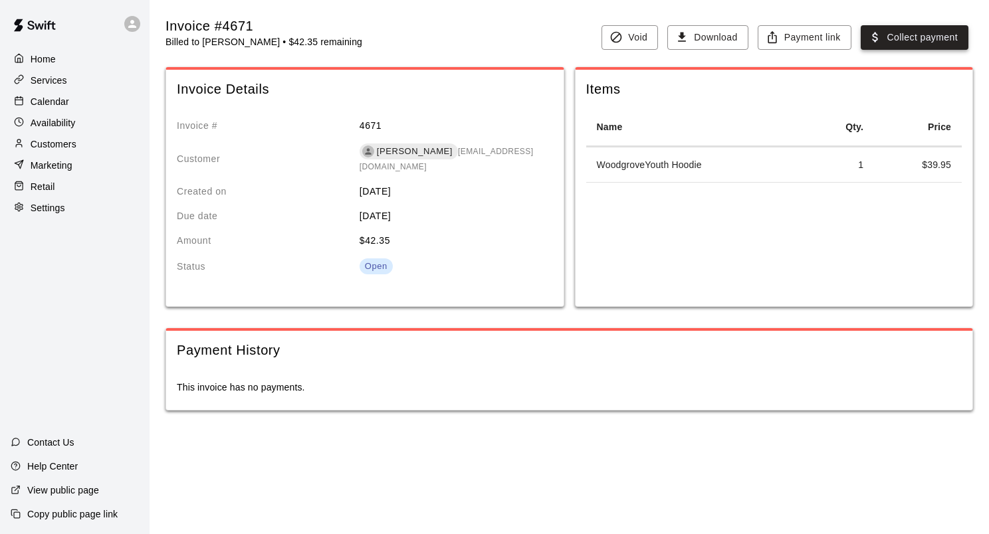
click at [891, 37] on button "Collect payment" at bounding box center [915, 37] width 108 height 25
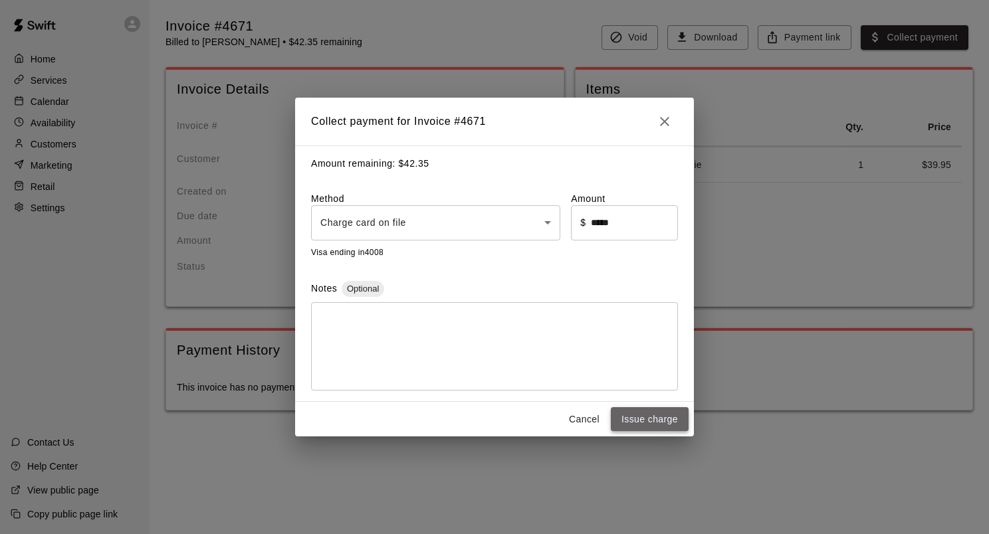
click at [646, 421] on button "Issue charge" at bounding box center [650, 419] width 78 height 25
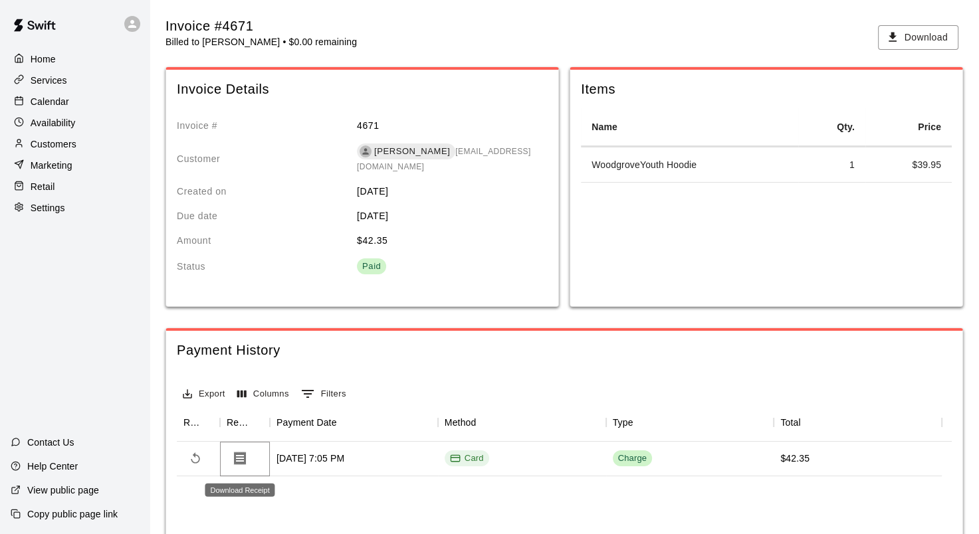
click at [246, 461] on icon "Download Receipt" at bounding box center [240, 459] width 16 height 16
